Goal: Task Accomplishment & Management: Complete application form

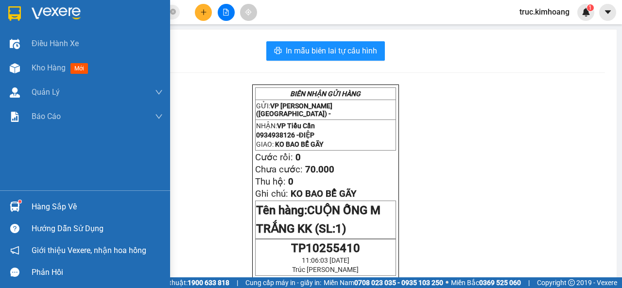
click at [52, 206] on div "Hàng sắp về" at bounding box center [97, 207] width 131 height 15
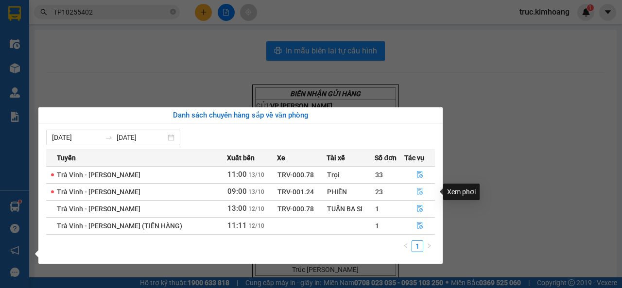
click at [422, 189] on button "button" at bounding box center [420, 192] width 30 height 16
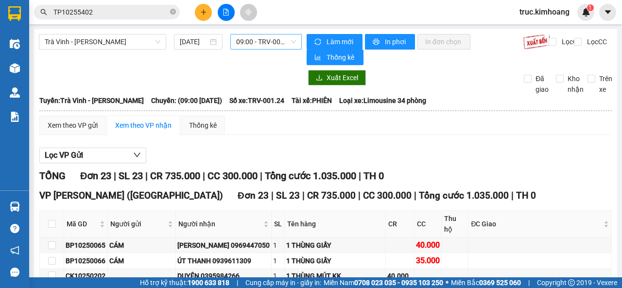
click at [292, 46] on span "09:00 - TRV-001.24" at bounding box center [265, 41] width 59 height 15
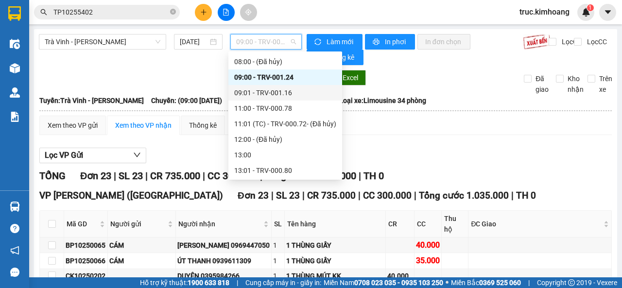
scroll to position [290, 0]
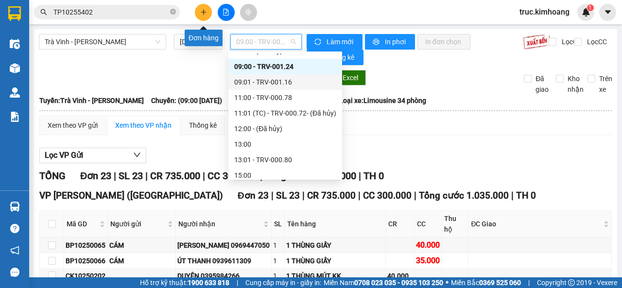
click at [206, 14] on icon "plus" at bounding box center [203, 12] width 7 height 7
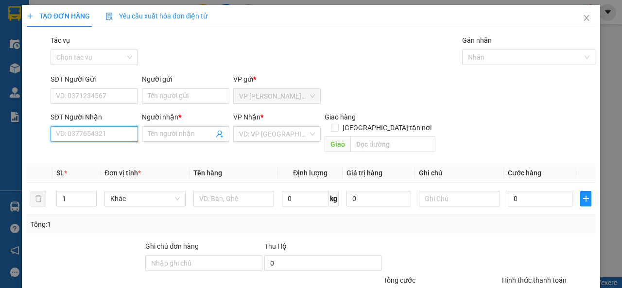
click at [103, 138] on input "SĐT Người Nhận" at bounding box center [94, 134] width 87 height 16
click at [108, 152] on div "0333331699 - CƯỜNG" at bounding box center [93, 153] width 75 height 11
type input "0333331699"
type input "CƯỜNG"
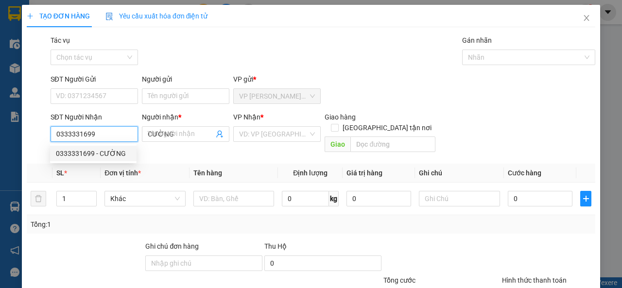
type input "100.000"
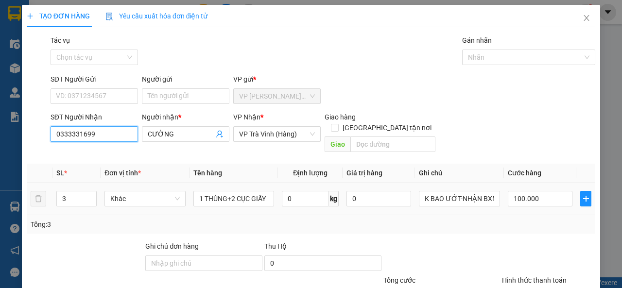
scroll to position [71, 0]
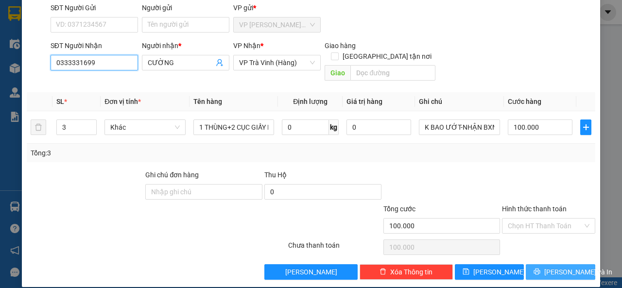
type input "0333331699"
click at [567, 267] on span "[PERSON_NAME] và In" at bounding box center [578, 272] width 68 height 11
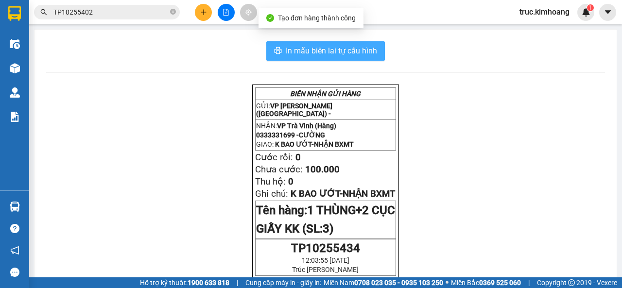
click at [326, 59] on button "In mẫu biên lai tự cấu hình" at bounding box center [325, 50] width 119 height 19
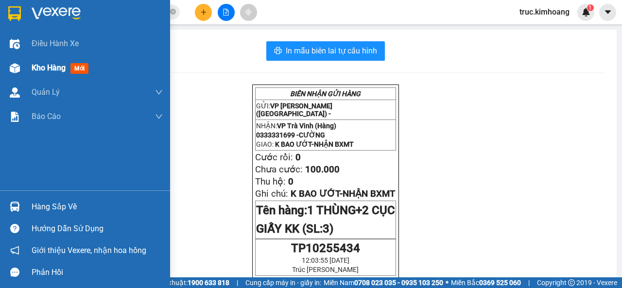
click at [18, 71] on img at bounding box center [15, 68] width 10 height 10
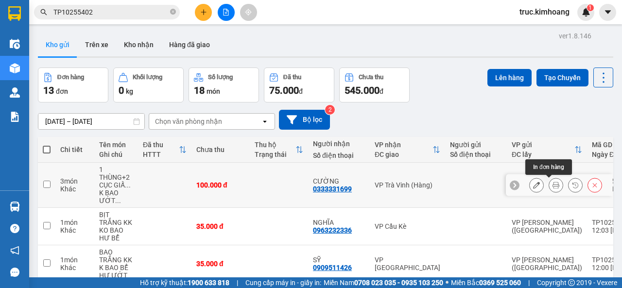
click at [533, 182] on icon at bounding box center [536, 185] width 7 height 7
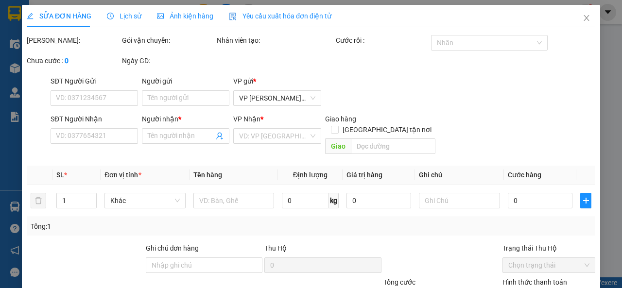
type input "0333331699"
type input "CƯỜNG"
type input "100.000"
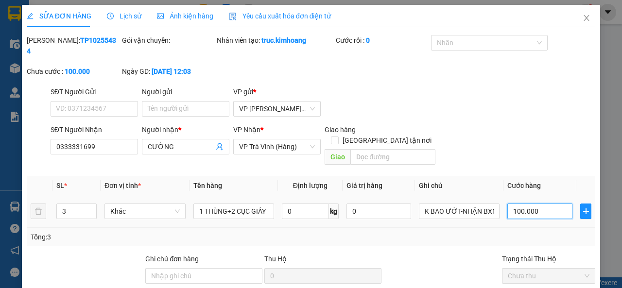
click at [531, 204] on input "100.000" at bounding box center [539, 212] width 65 height 16
type input "9"
type input "902"
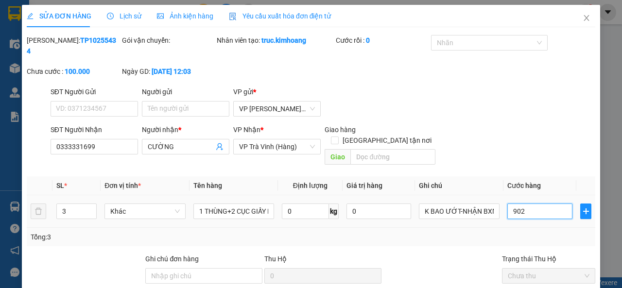
type input "902"
type input "90"
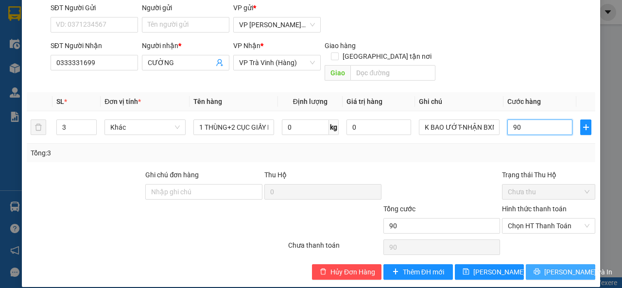
type input "90"
click at [575, 268] on button "[PERSON_NAME] và In" at bounding box center [560, 272] width 69 height 16
type input "90.000"
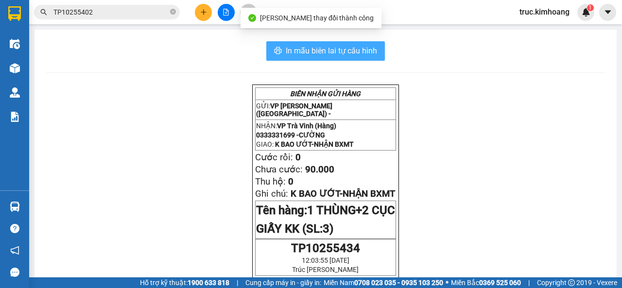
click at [371, 59] on button "In mẫu biên lai tự cấu hình" at bounding box center [325, 50] width 119 height 19
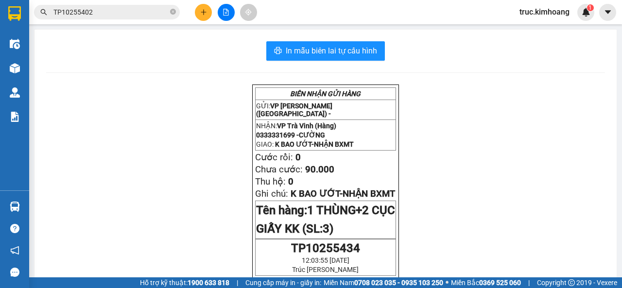
click at [207, 11] on button at bounding box center [203, 12] width 17 height 17
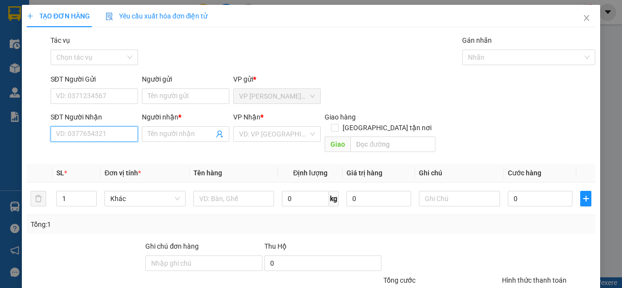
click at [91, 135] on input "SĐT Người Nhận" at bounding box center [94, 134] width 87 height 16
click at [90, 135] on input "SĐT Người Nhận" at bounding box center [94, 134] width 87 height 16
click at [102, 149] on div "0968616335 - A TÂN" at bounding box center [93, 153] width 75 height 11
type input "0968616335"
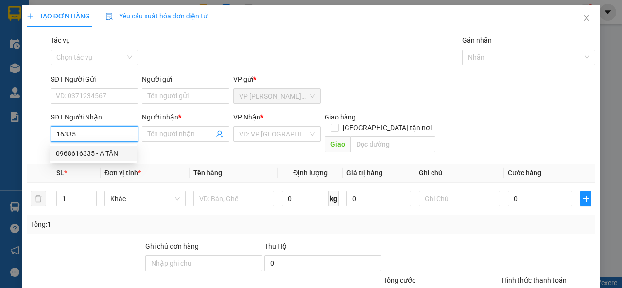
type input "A TÂN"
type input "35.000"
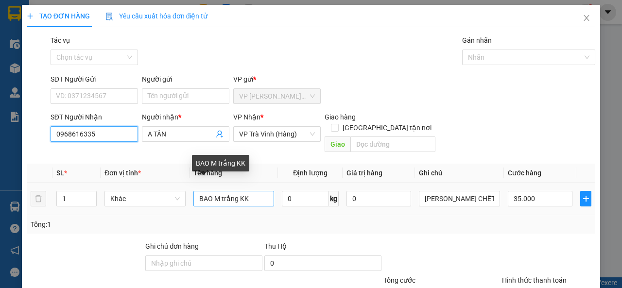
type input "0968616335"
click at [238, 191] on input "BAO M trắng KK" at bounding box center [233, 199] width 81 height 16
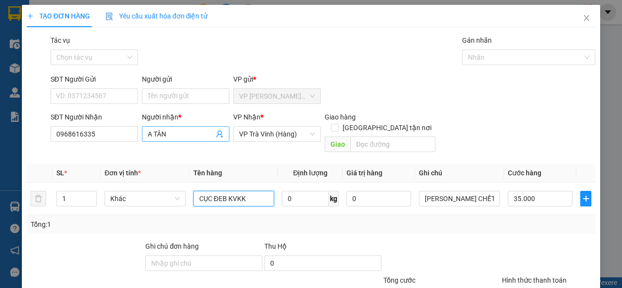
type input "CỤC ĐEB KVKK"
click at [173, 132] on input "A TÂN" at bounding box center [181, 134] width 66 height 11
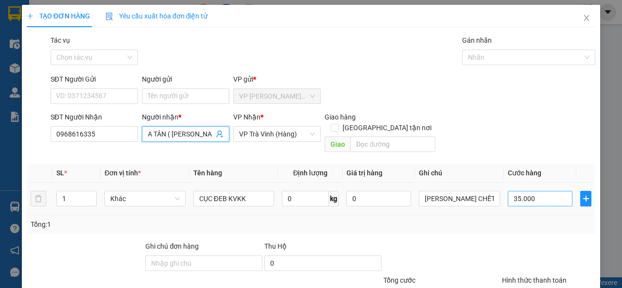
scroll to position [71, 0]
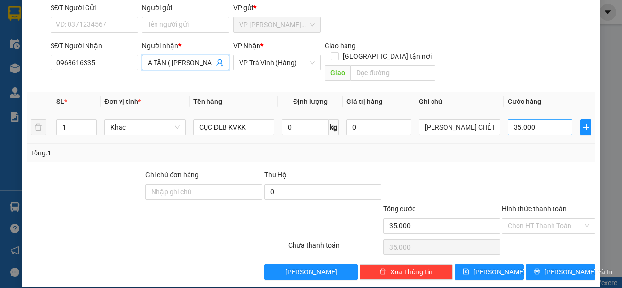
type input "A TÂN ( [PERSON_NAME] )"
click at [534, 120] on input "35.000" at bounding box center [540, 128] width 65 height 16
type input "2"
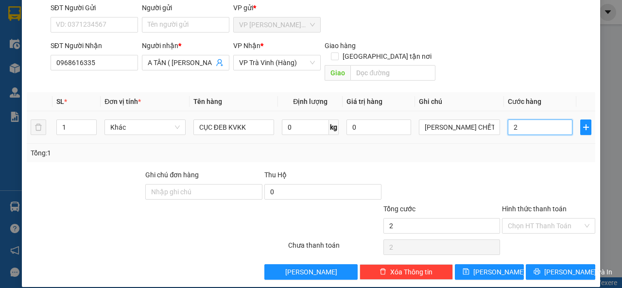
type input "25"
type input "25.000"
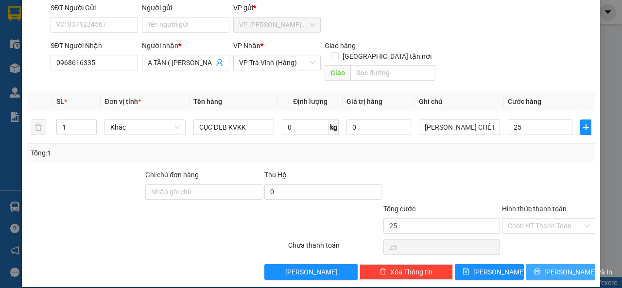
type input "25.000"
click at [556, 267] on span "[PERSON_NAME] và In" at bounding box center [578, 272] width 68 height 11
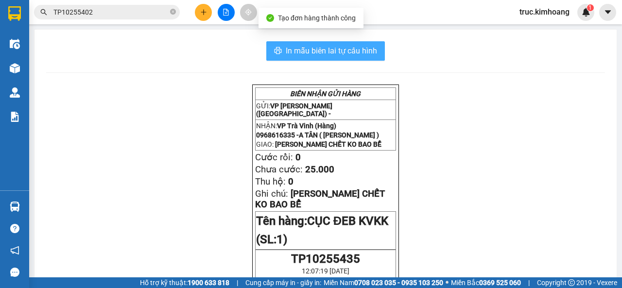
click at [320, 54] on span "In mẫu biên lai tự cấu hình" at bounding box center [331, 51] width 91 height 12
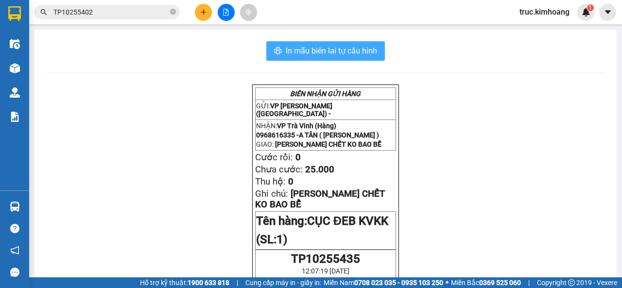
click at [342, 55] on span "In mẫu biên lai tự cấu hình" at bounding box center [331, 51] width 91 height 12
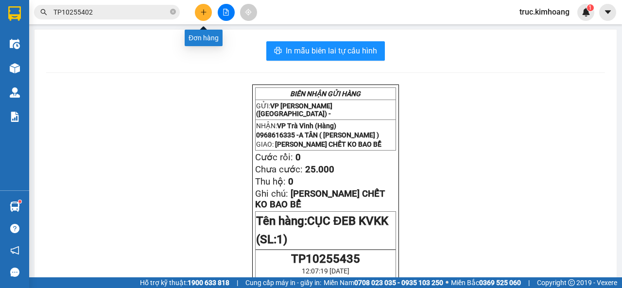
click at [206, 13] on icon "plus" at bounding box center [203, 12] width 7 height 7
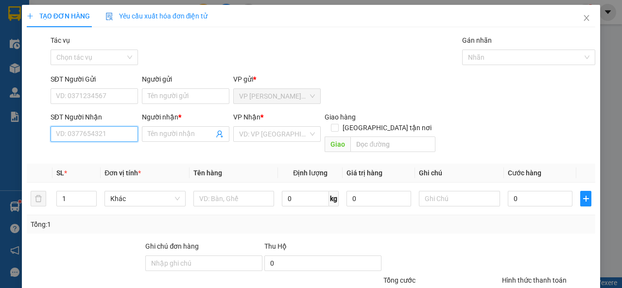
click at [100, 137] on input "SĐT Người Nhận" at bounding box center [94, 134] width 87 height 16
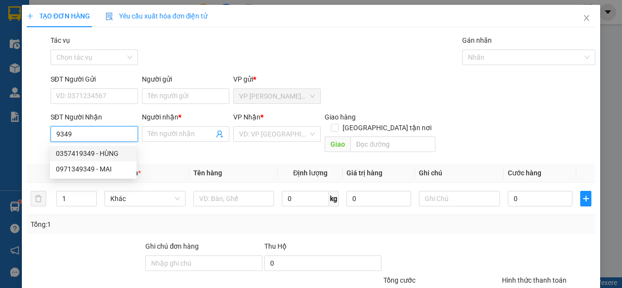
click at [108, 151] on div "0357419349 - HÙNG" at bounding box center [93, 153] width 75 height 11
type input "0357419349"
type input "HÙNG"
type input "60.000"
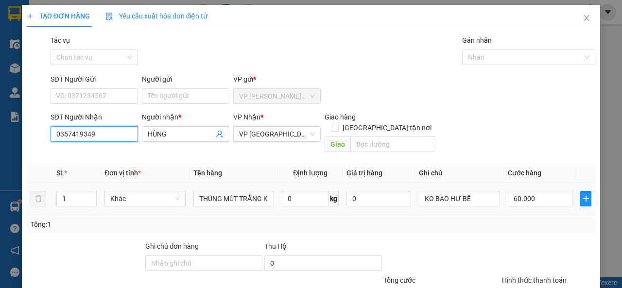
scroll to position [71, 0]
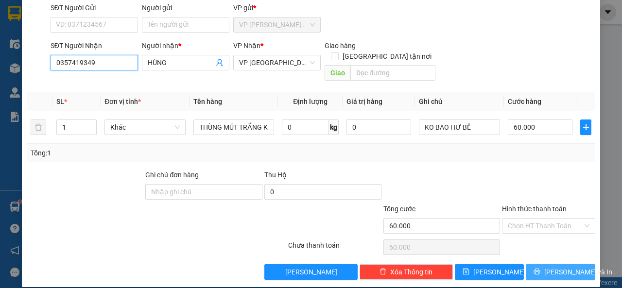
type input "0357419349"
click at [551, 267] on span "[PERSON_NAME] và In" at bounding box center [578, 272] width 68 height 11
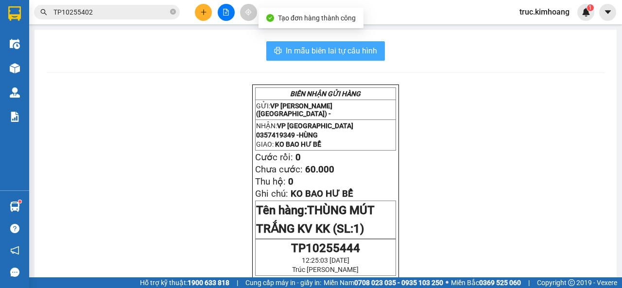
click at [355, 51] on span "In mẫu biên lai tự cấu hình" at bounding box center [331, 51] width 91 height 12
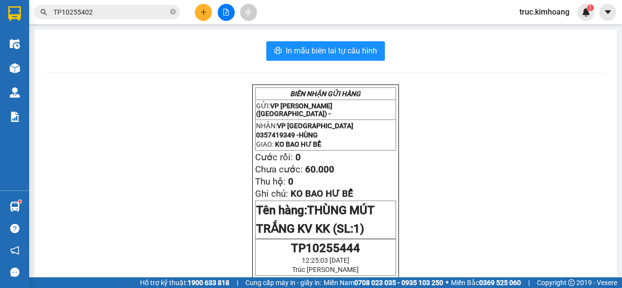
click at [206, 13] on icon "plus" at bounding box center [203, 12] width 7 height 7
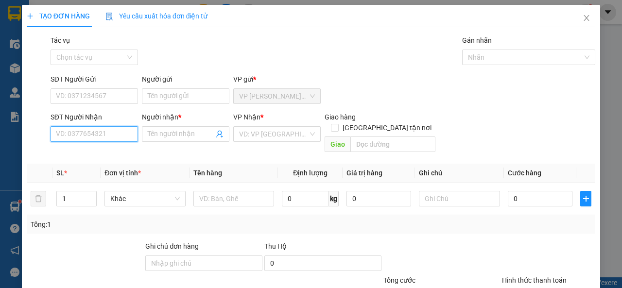
click at [113, 132] on input "SĐT Người Nhận" at bounding box center [94, 134] width 87 height 16
click at [97, 146] on div "0911986579 - khanh" at bounding box center [93, 154] width 86 height 16
type input "0911986579"
type input "khanh"
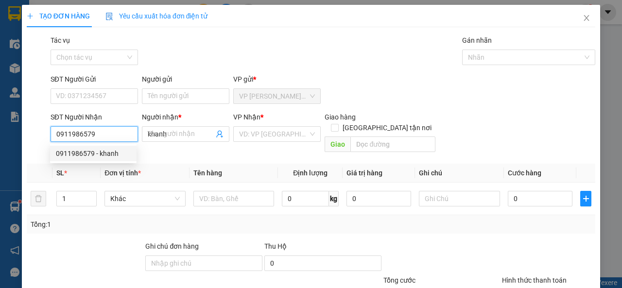
type input "40.000"
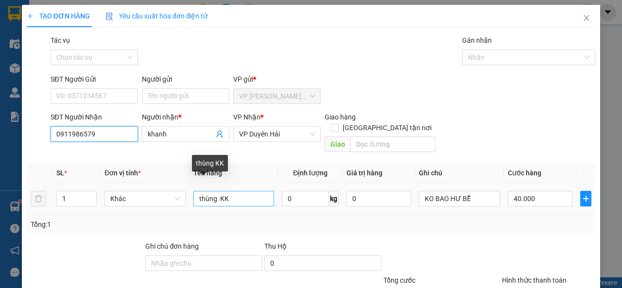
type input "0911986579"
click at [216, 191] on input "thùng KK" at bounding box center [233, 199] width 81 height 16
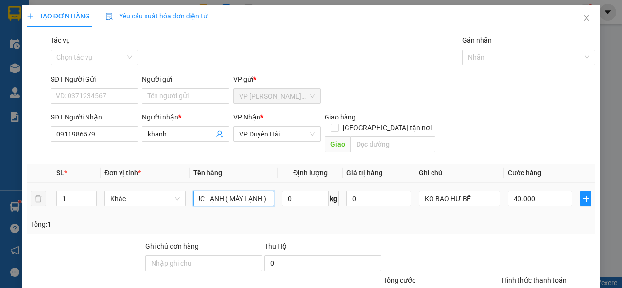
scroll to position [71, 0]
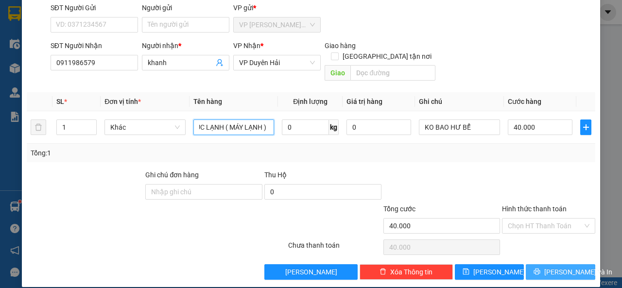
type input "CỤC LẠNH ( MÁY LẠNH ) KK"
click at [551, 264] on button "[PERSON_NAME] và In" at bounding box center [560, 272] width 69 height 16
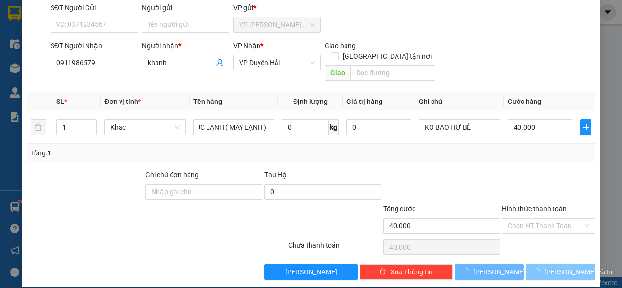
scroll to position [0, 0]
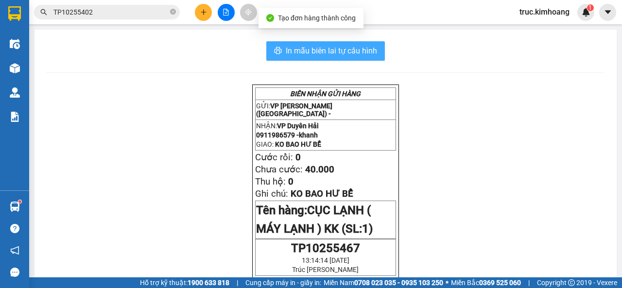
click at [345, 49] on span "In mẫu biên lai tự cấu hình" at bounding box center [331, 51] width 91 height 12
